Goal: Task Accomplishment & Management: Manage account settings

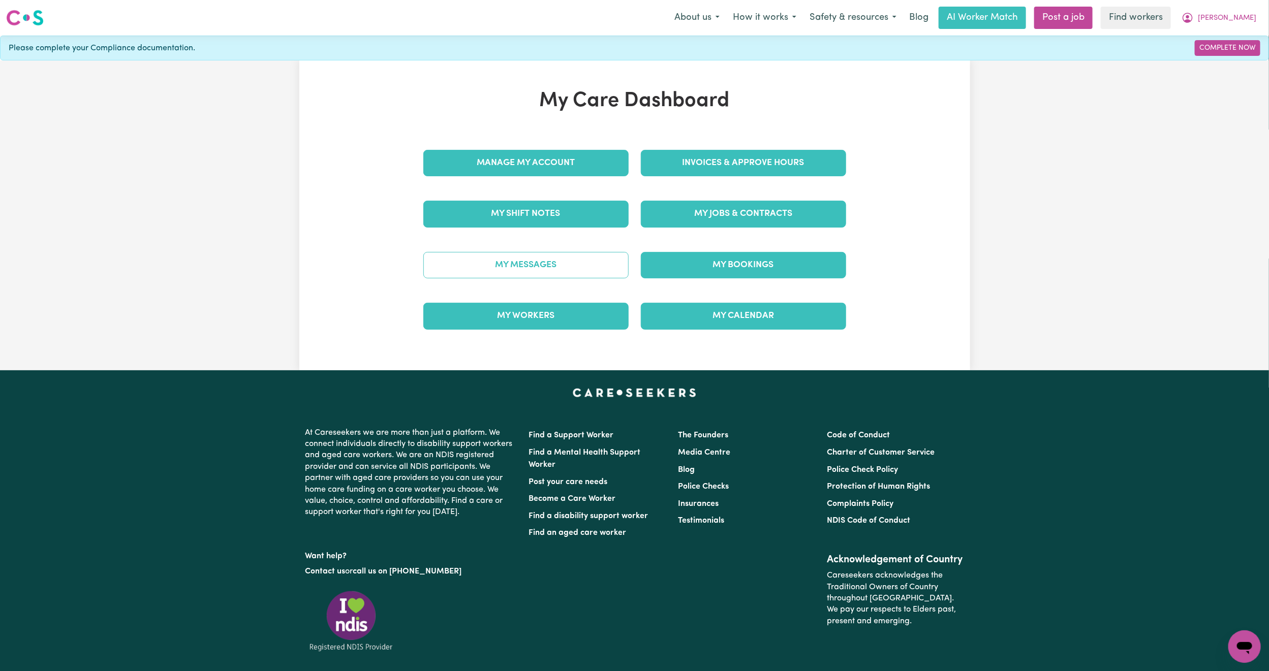
click at [564, 267] on link "My Messages" at bounding box center [525, 265] width 205 height 26
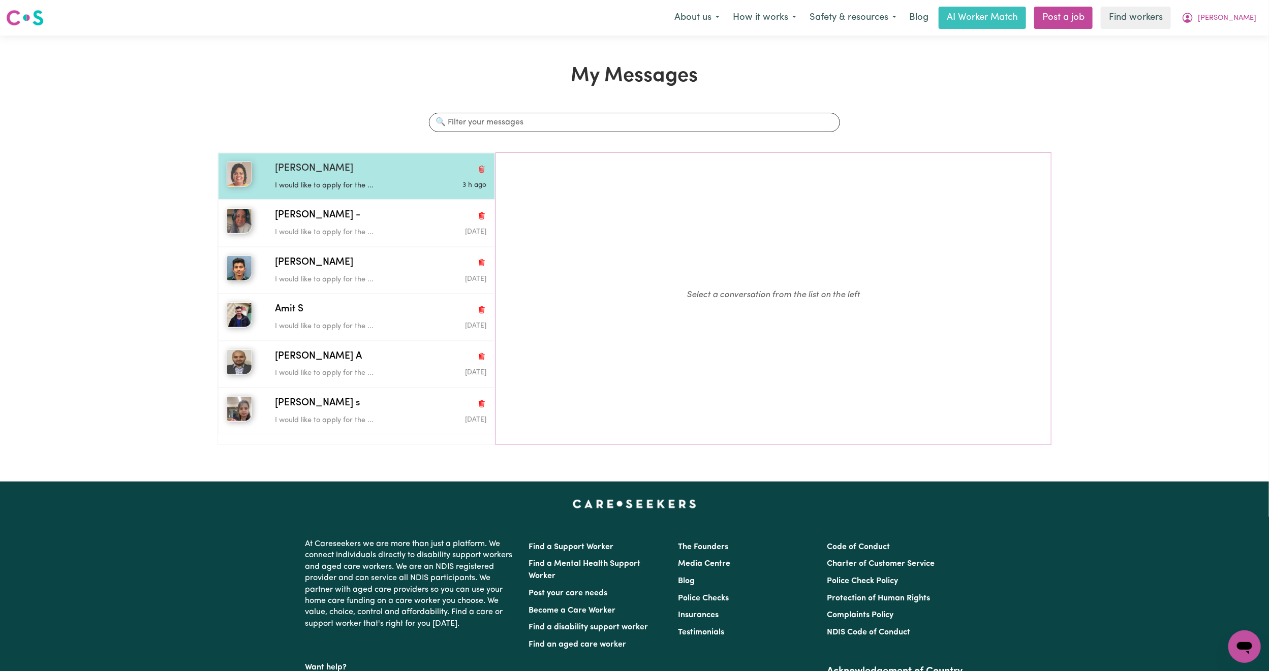
click at [404, 181] on p "I would like to apply for the ..." at bounding box center [345, 185] width 141 height 11
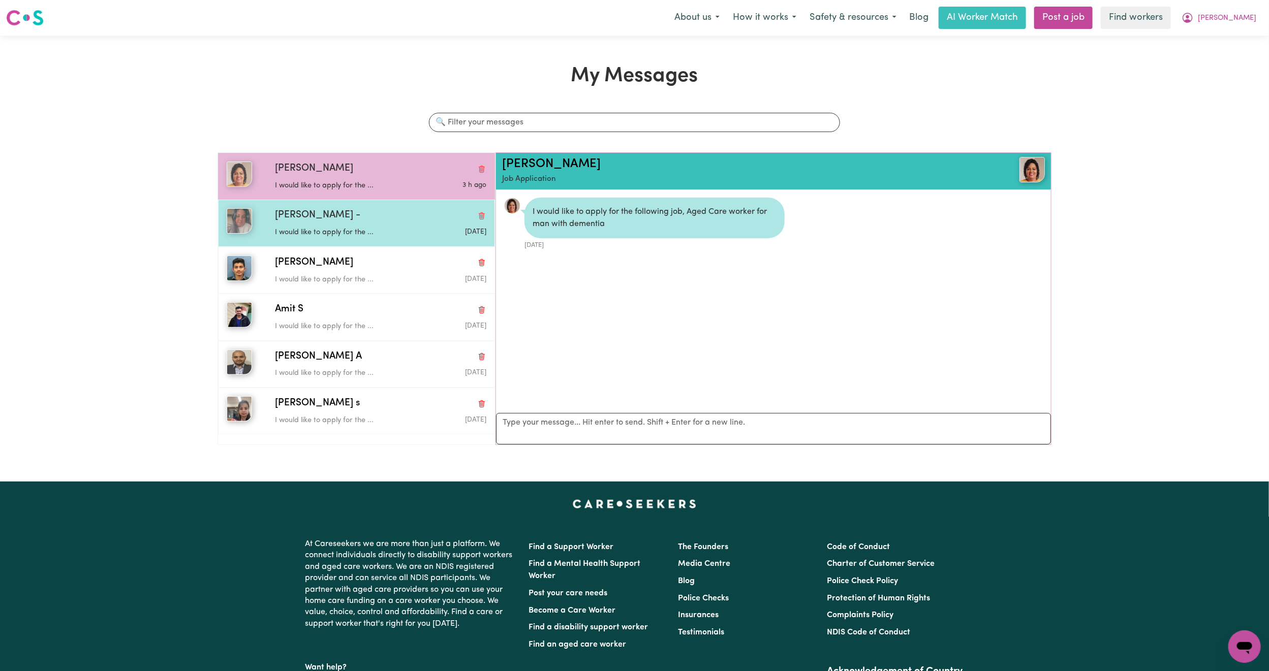
scroll to position [7, 0]
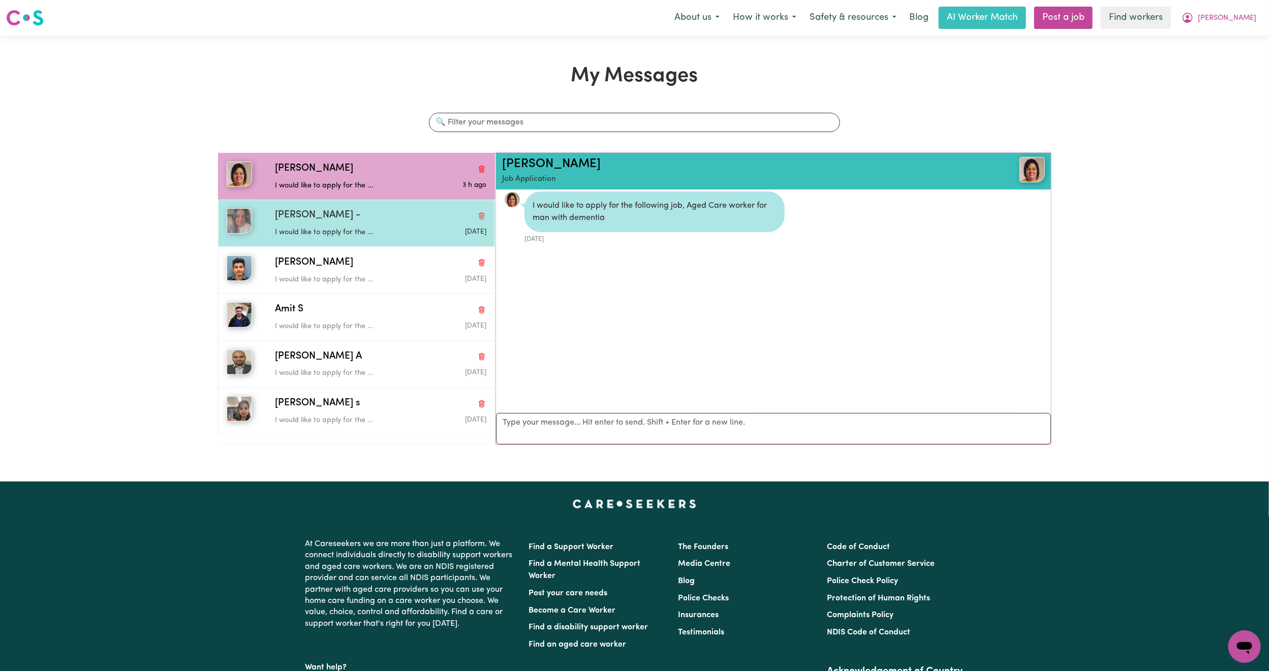
click at [395, 209] on div "[PERSON_NAME] -" at bounding box center [380, 215] width 211 height 15
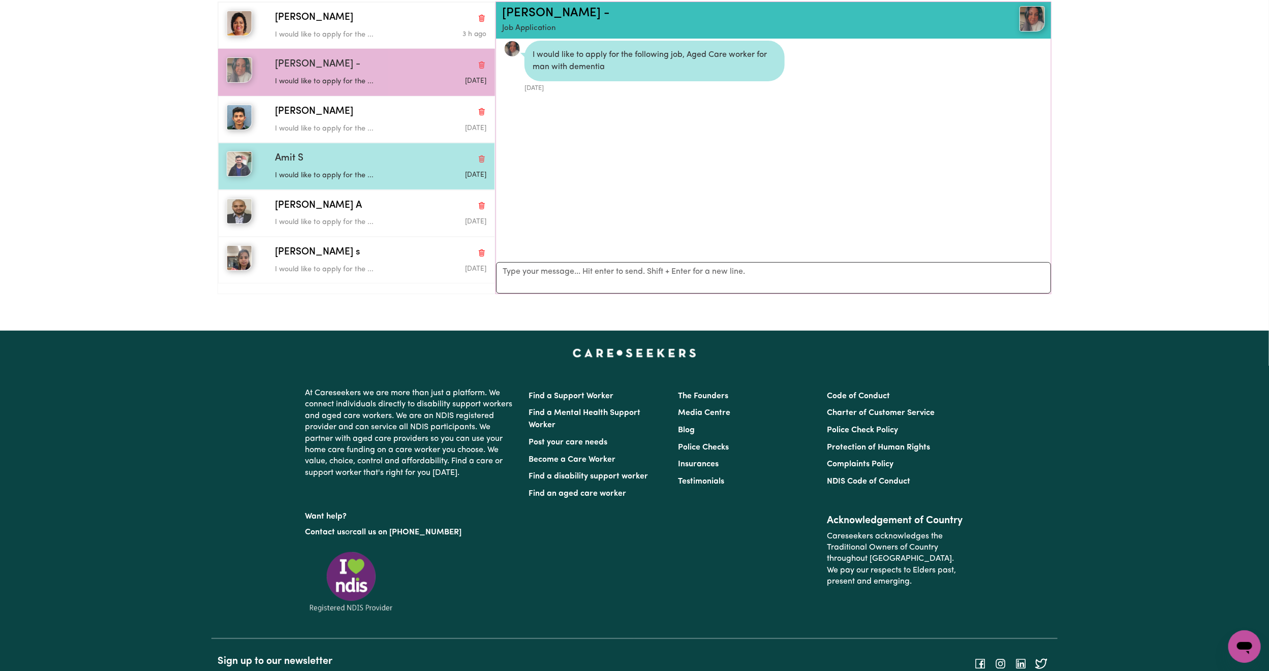
scroll to position [152, 0]
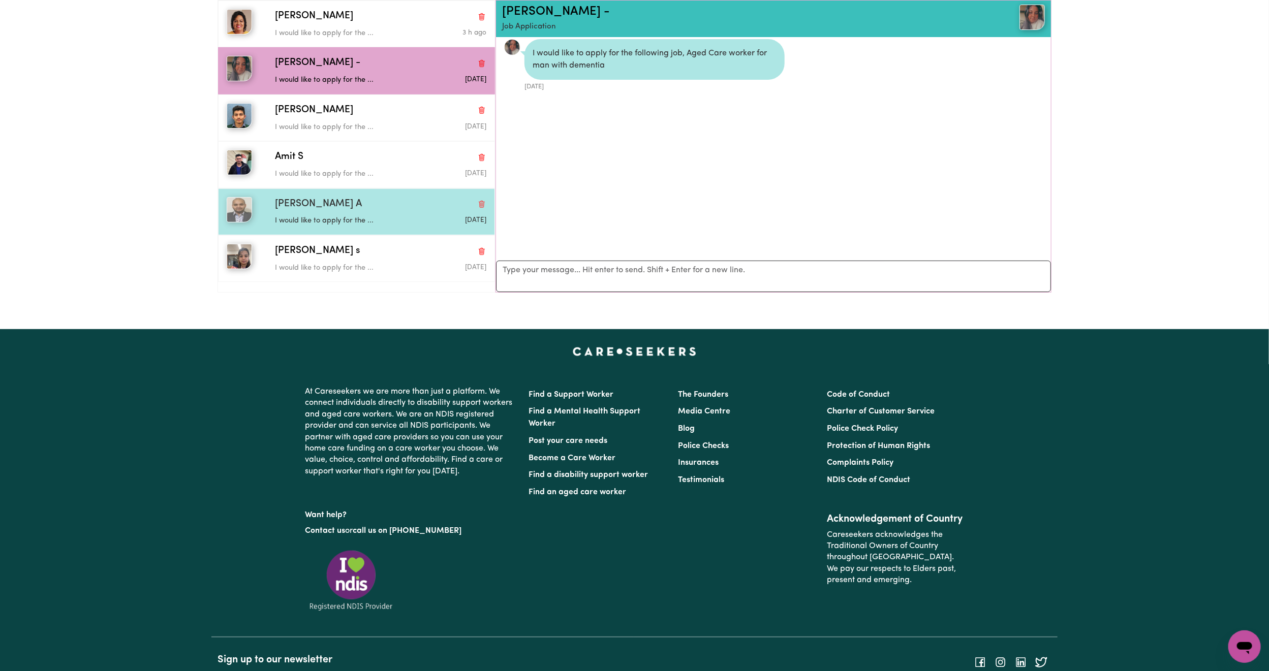
click at [389, 215] on div "I would like to apply for the ..." at bounding box center [345, 218] width 141 height 15
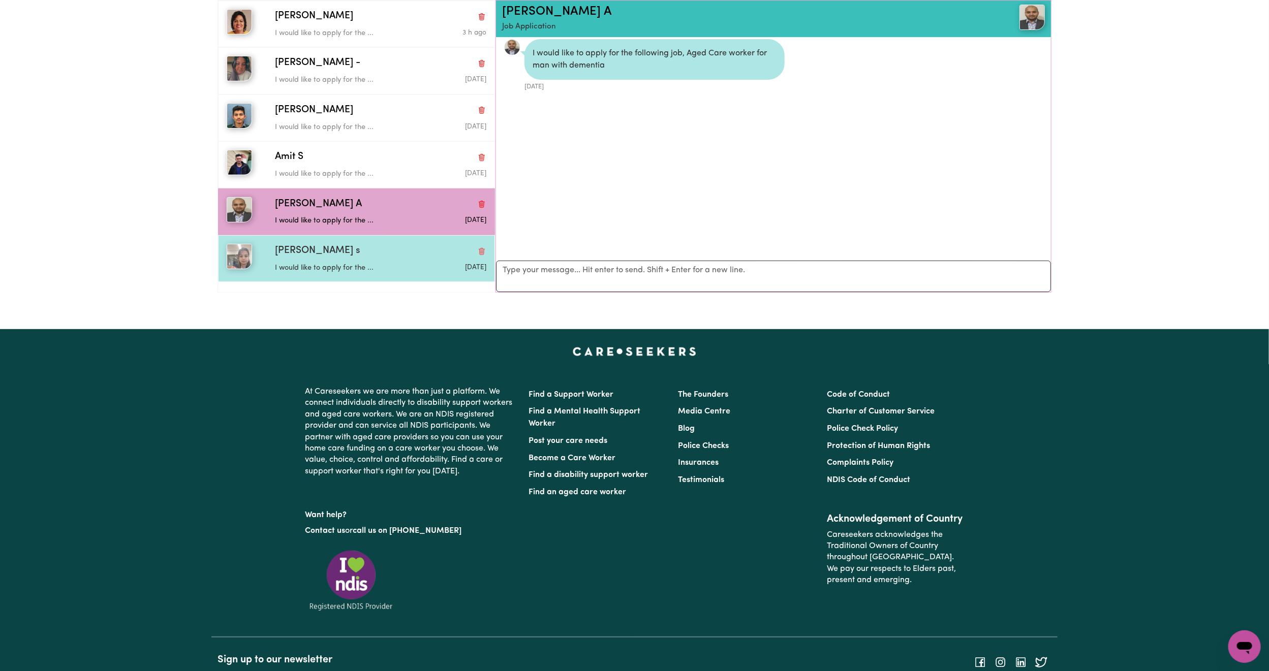
click at [380, 248] on div "[PERSON_NAME] s" at bounding box center [380, 251] width 211 height 15
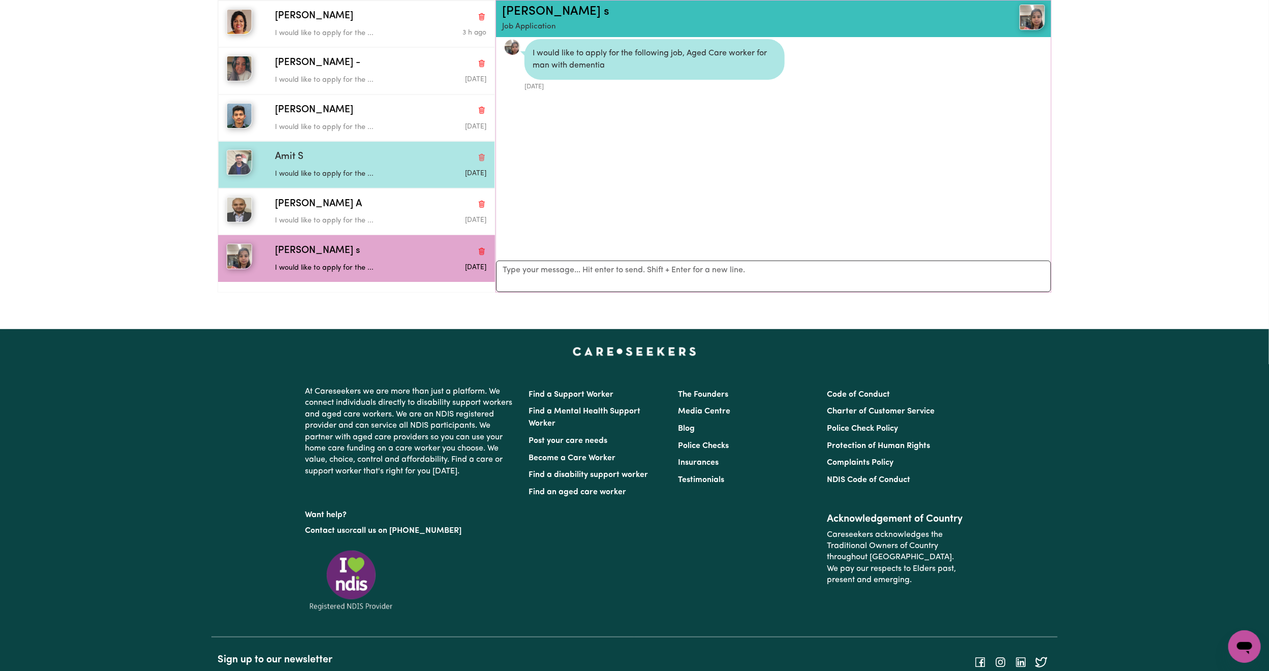
click at [363, 153] on div "Amit S" at bounding box center [380, 157] width 211 height 15
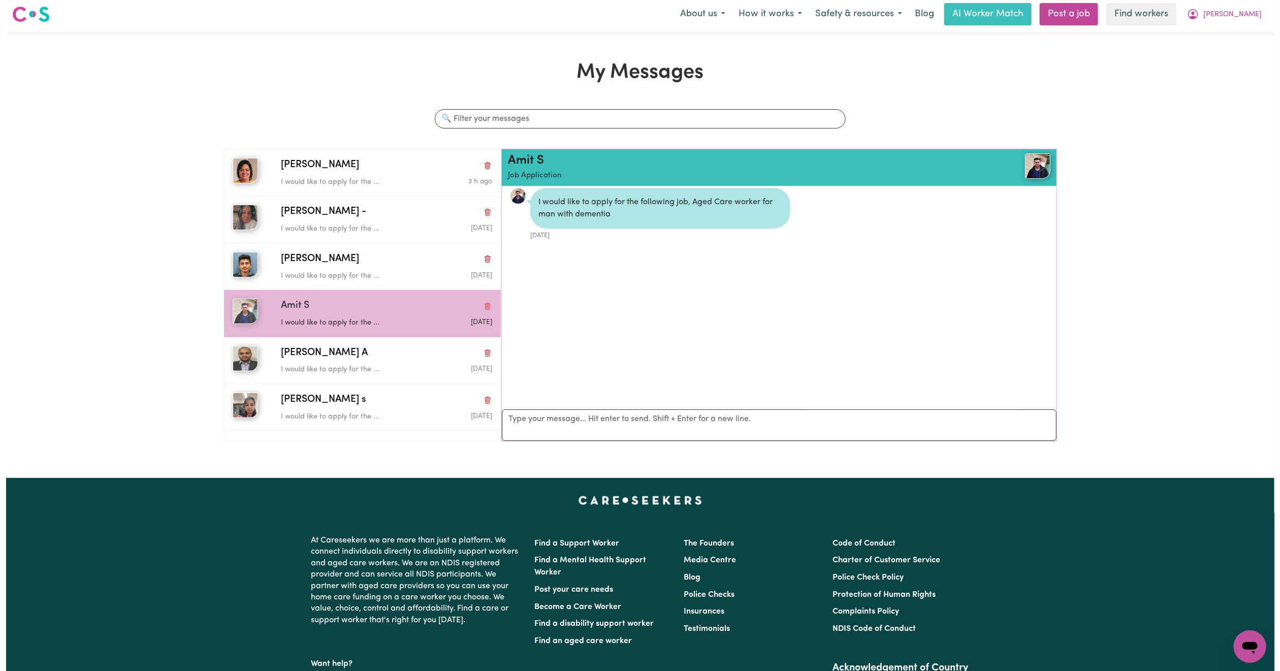
scroll to position [0, 0]
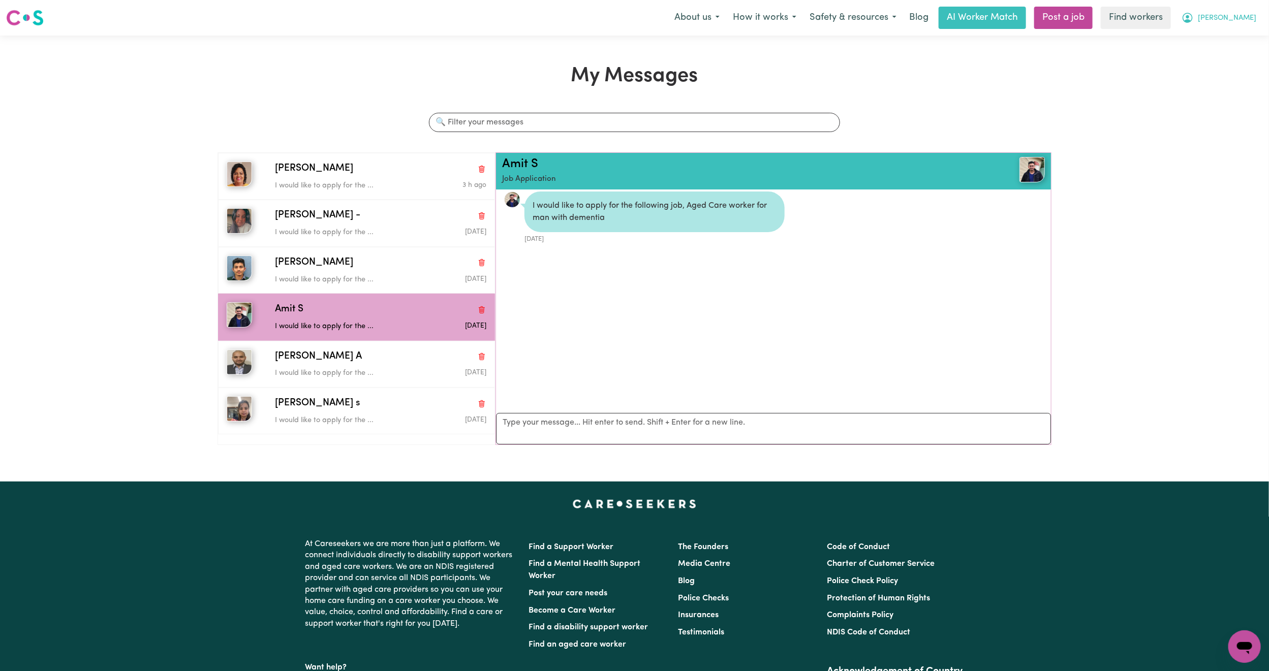
click at [1244, 23] on span "[PERSON_NAME]" at bounding box center [1226, 18] width 58 height 11
click at [1231, 31] on link "My Dashboard" at bounding box center [1222, 39] width 80 height 19
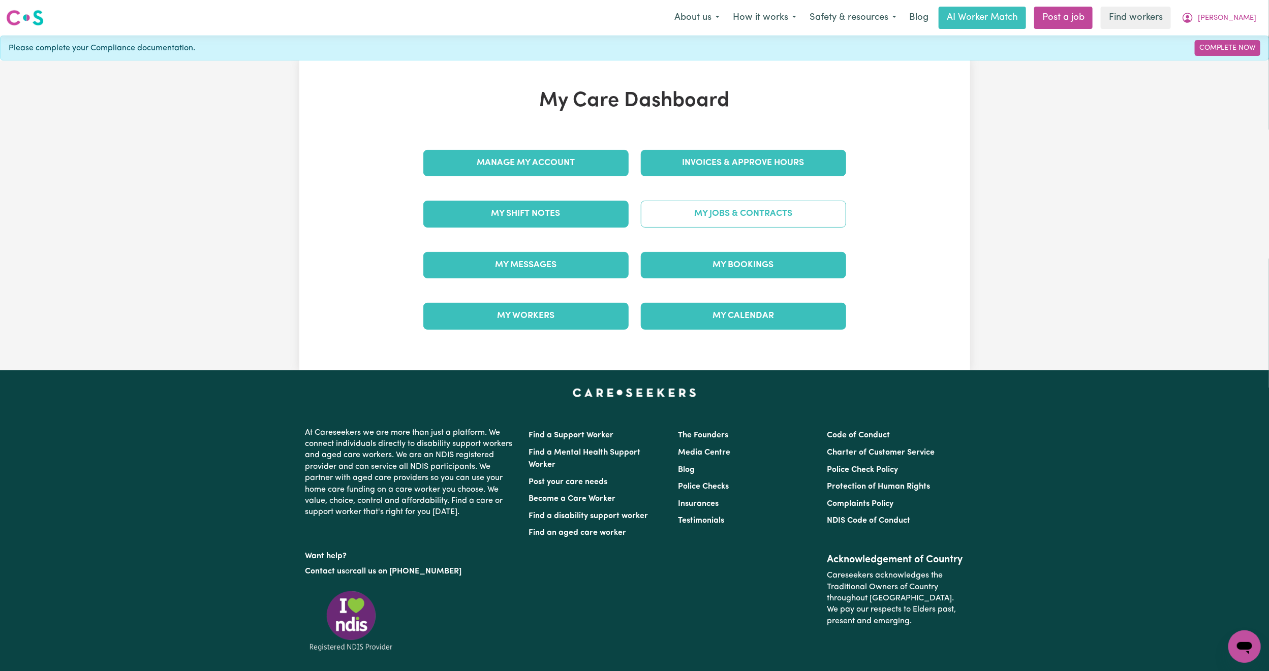
click at [740, 215] on link "My Jobs & Contracts" at bounding box center [743, 214] width 205 height 26
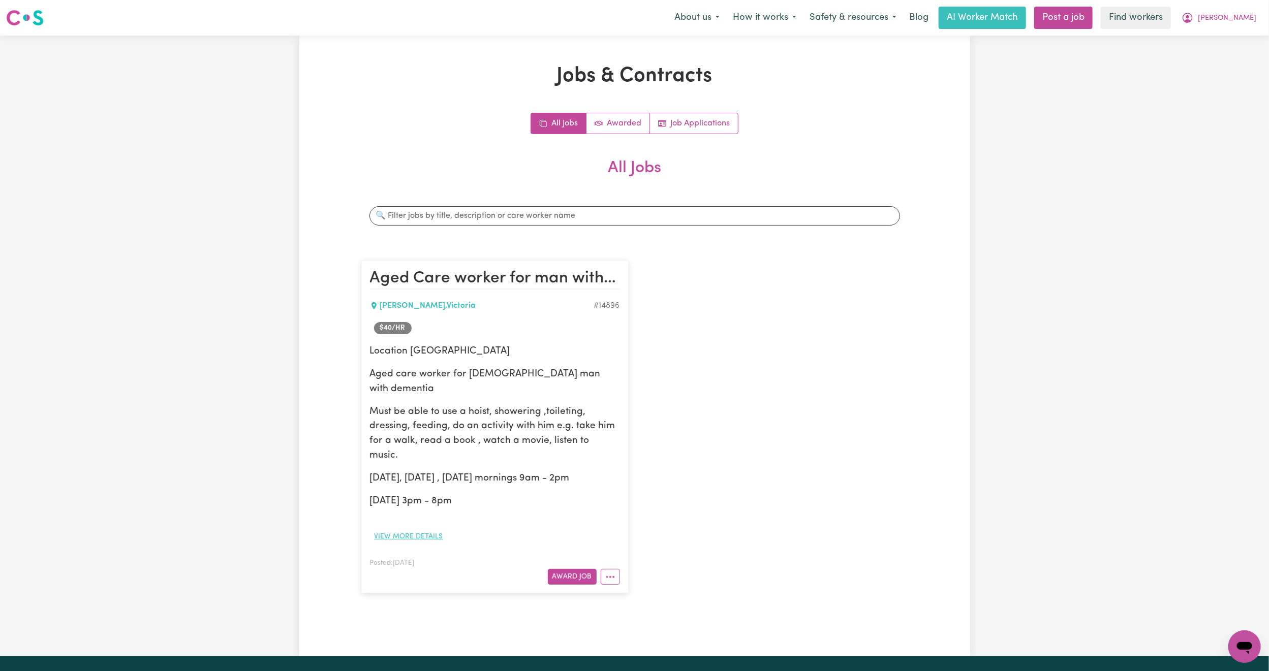
click at [408, 529] on button "View more details" at bounding box center [409, 537] width 78 height 16
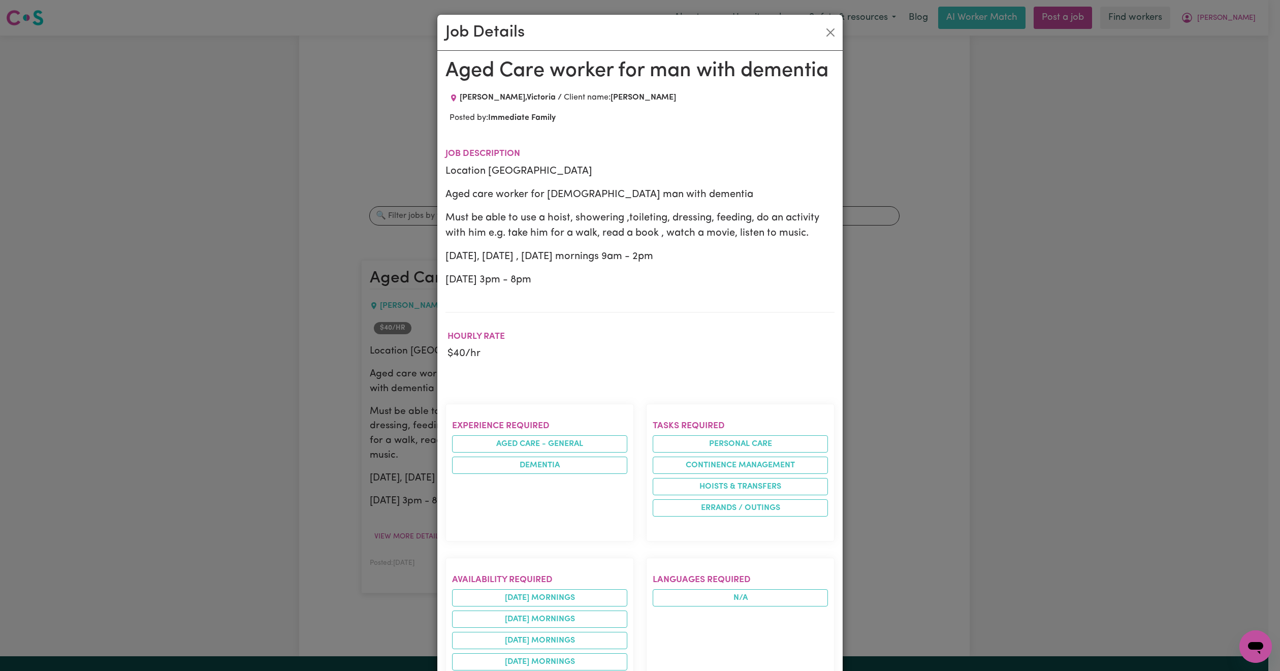
click at [255, 351] on div "Job Details Aged Care worker for man with dementia [PERSON_NAME] , [PERSON_NAME…" at bounding box center [640, 335] width 1280 height 671
click at [828, 29] on button "Close" at bounding box center [831, 32] width 16 height 16
